Goal: Information Seeking & Learning: Learn about a topic

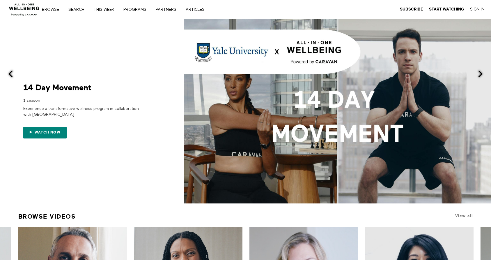
click at [477, 13] on div "Subscribe Start Watching Sign In" at bounding box center [441, 9] width 95 height 19
click at [478, 9] on link "Sign In" at bounding box center [477, 9] width 15 height 5
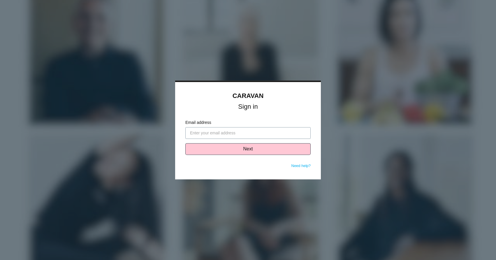
click at [248, 135] on input "Email address" at bounding box center [247, 133] width 125 height 12
paste input "zikea@wellness360.co"
type input "zikea@wellness360.co"
click at [237, 147] on button "Next" at bounding box center [247, 149] width 125 height 12
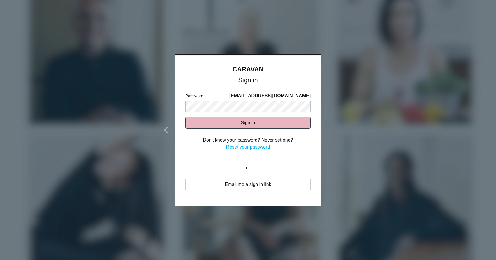
click at [263, 120] on button "Sign in" at bounding box center [247, 123] width 125 height 12
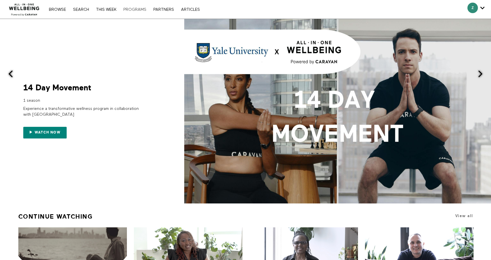
click at [136, 10] on link "PROGRAMS" at bounding box center [135, 10] width 29 height 4
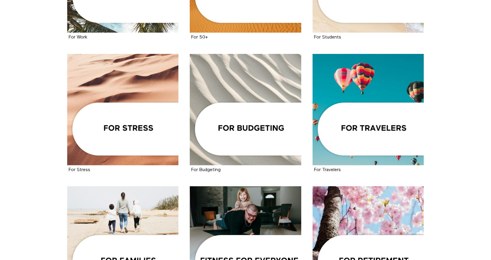
scroll to position [344, 0]
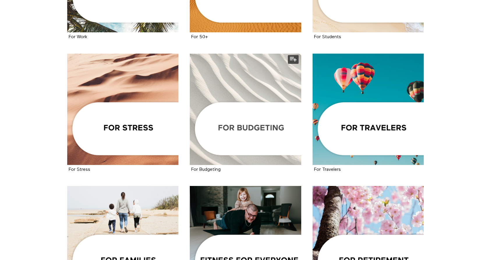
click at [249, 109] on div at bounding box center [246, 110] width 112 height 112
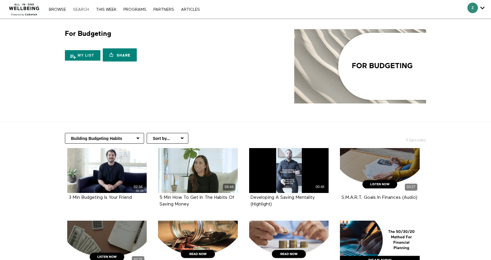
click at [79, 10] on link "Search" at bounding box center [81, 10] width 22 height 4
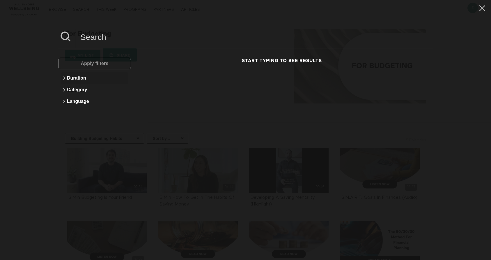
click at [65, 78] on icon at bounding box center [64, 78] width 2 height 3
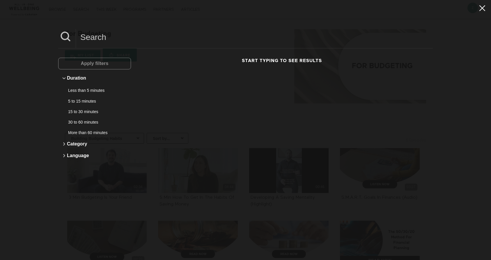
click at [478, 10] on icon at bounding box center [482, 8] width 11 height 10
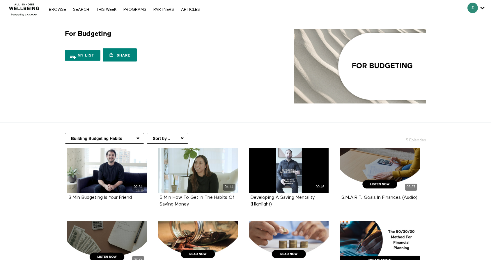
click at [59, 13] on div "Browse Search THIS WEEK PROGRAMS PARTNERS ARTICLES Account settings Manage Subs…" at bounding box center [169, 9] width 338 height 19
click at [58, 5] on div "Browse Search THIS WEEK PROGRAMS PARTNERS ARTICLES Account settings Manage Subs…" at bounding box center [169, 9] width 338 height 19
click at [58, 9] on link "Browse" at bounding box center [57, 10] width 23 height 4
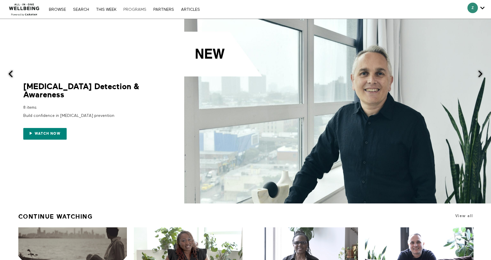
click at [148, 10] on link "PROGRAMS" at bounding box center [135, 10] width 29 height 4
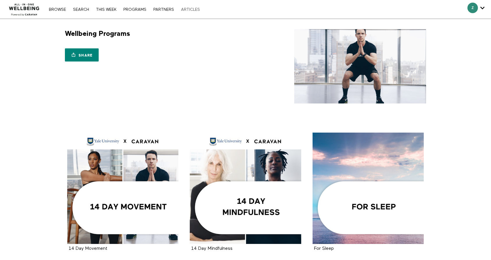
click at [190, 9] on link "ARTICLES" at bounding box center [190, 10] width 25 height 4
